Goal: Check status

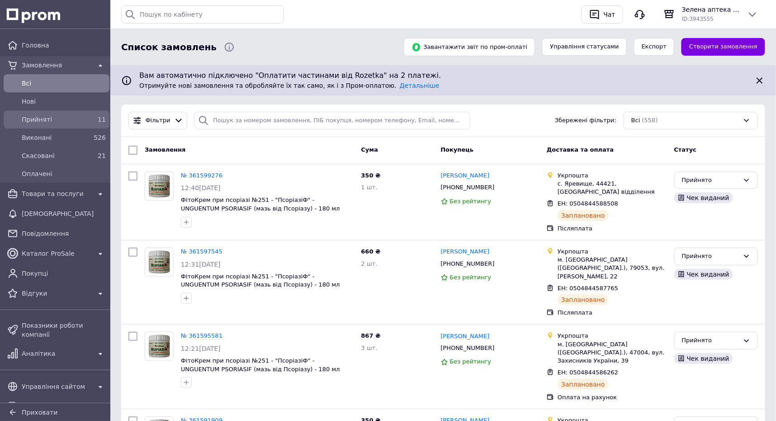
click at [64, 118] on span "Прийняті" at bounding box center [55, 119] width 66 height 9
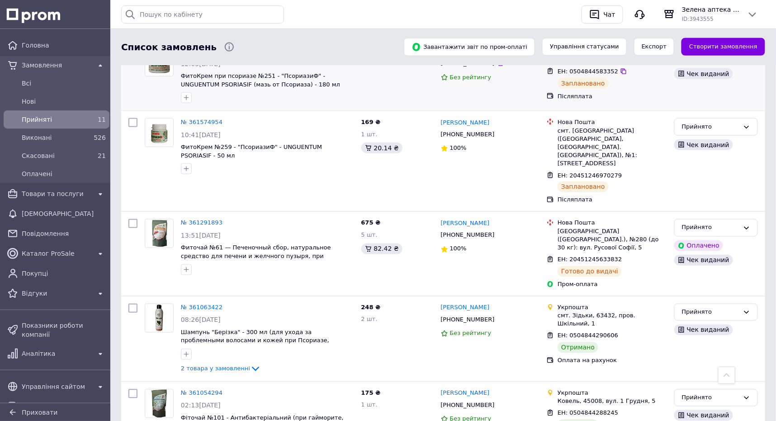
scroll to position [402, 0]
click at [708, 307] on div "Прийнято" at bounding box center [710, 311] width 57 height 9
click at [693, 322] on li "Виконано" at bounding box center [716, 330] width 83 height 17
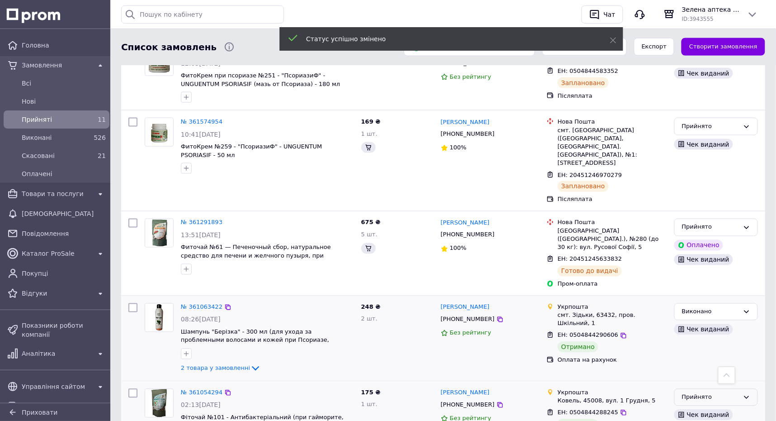
click at [699, 393] on div "Прийнято" at bounding box center [710, 397] width 57 height 9
click at [697, 408] on li "Виконано" at bounding box center [716, 416] width 83 height 17
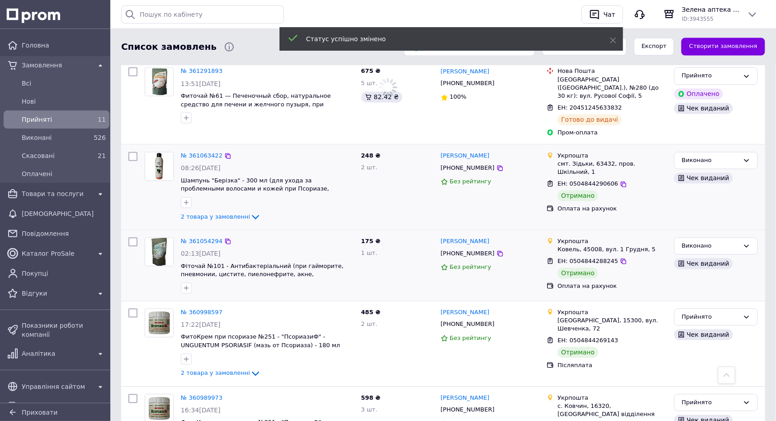
scroll to position [603, 0]
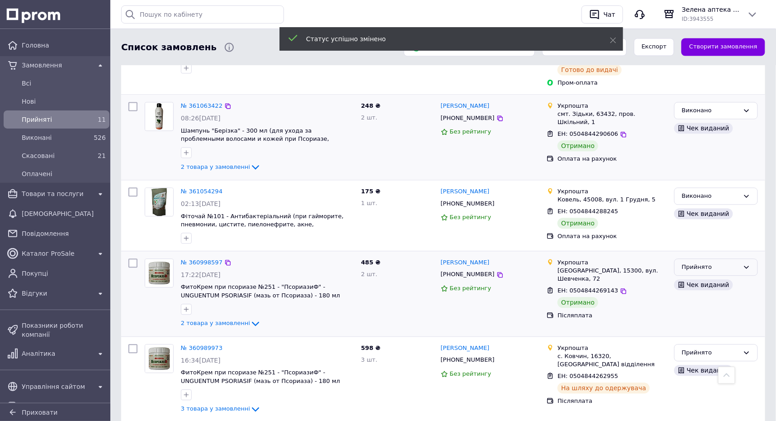
click at [700, 262] on div "Прийнято" at bounding box center [710, 266] width 57 height 9
click at [706, 277] on li "Виконано" at bounding box center [716, 285] width 83 height 17
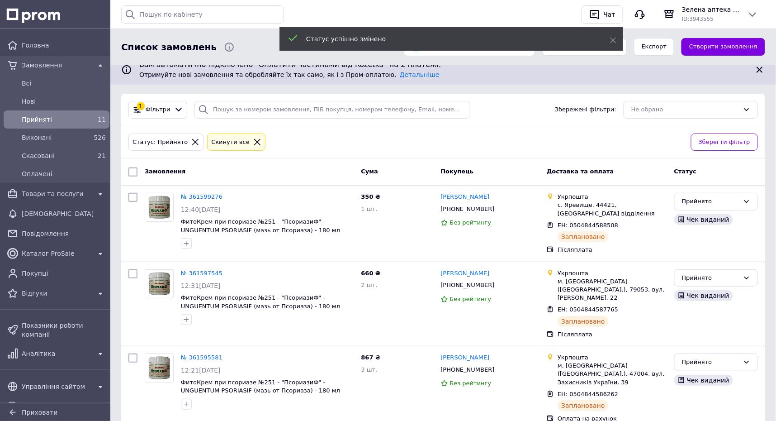
scroll to position [0, 0]
